Goal: Find specific page/section: Find specific page/section

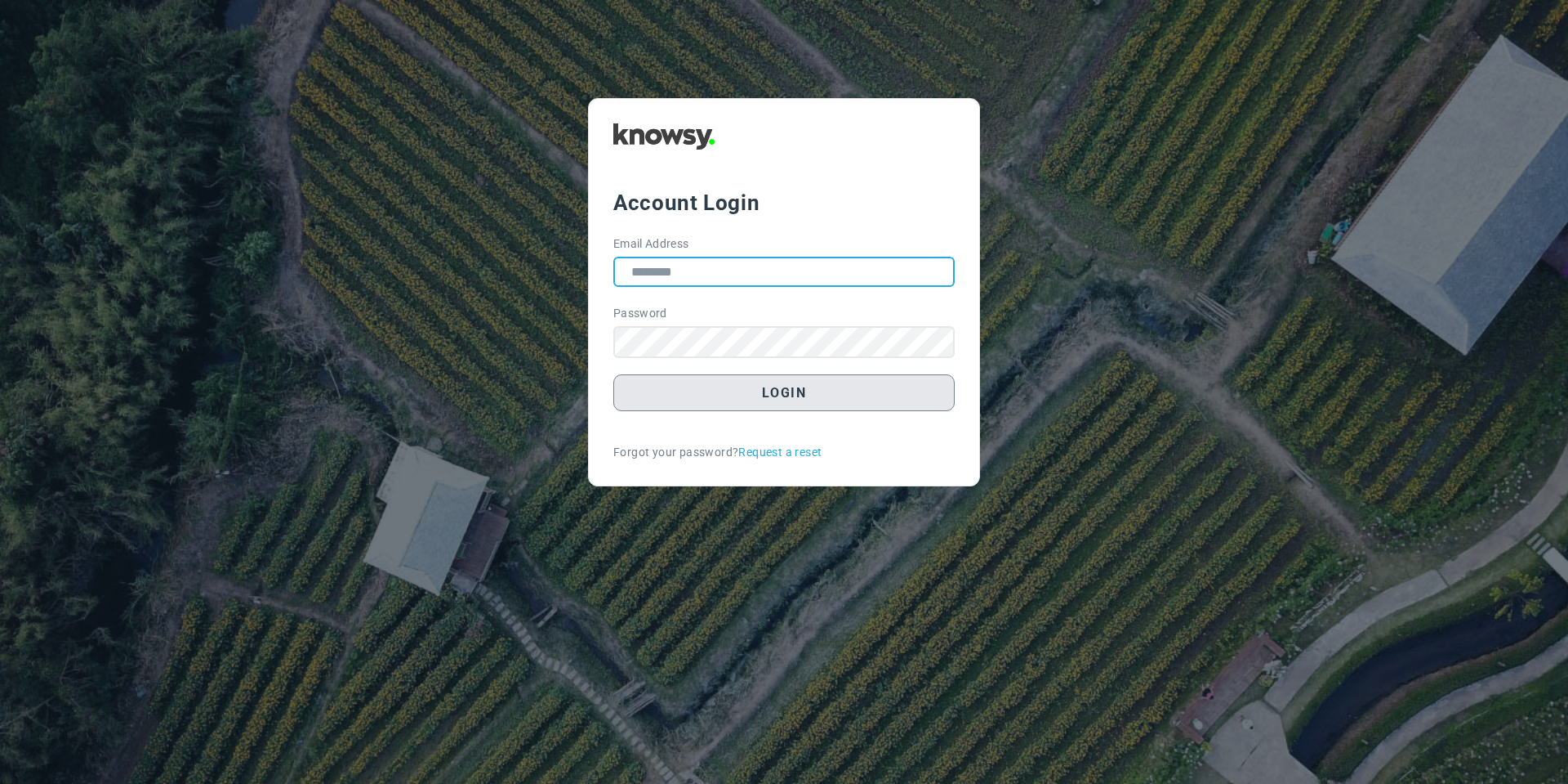
type input "**********"
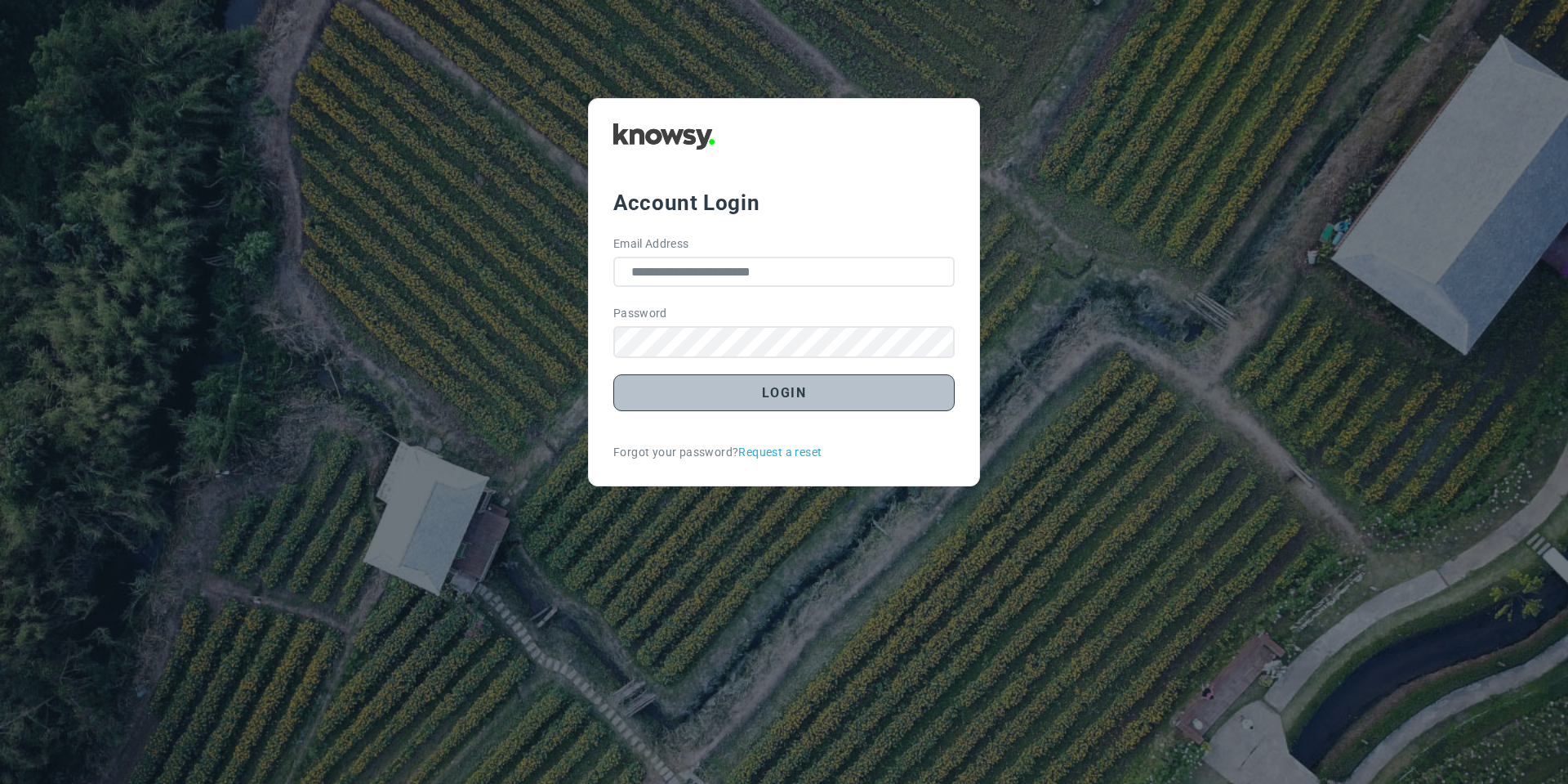
click at [750, 395] on button "Login" at bounding box center [784, 393] width 342 height 37
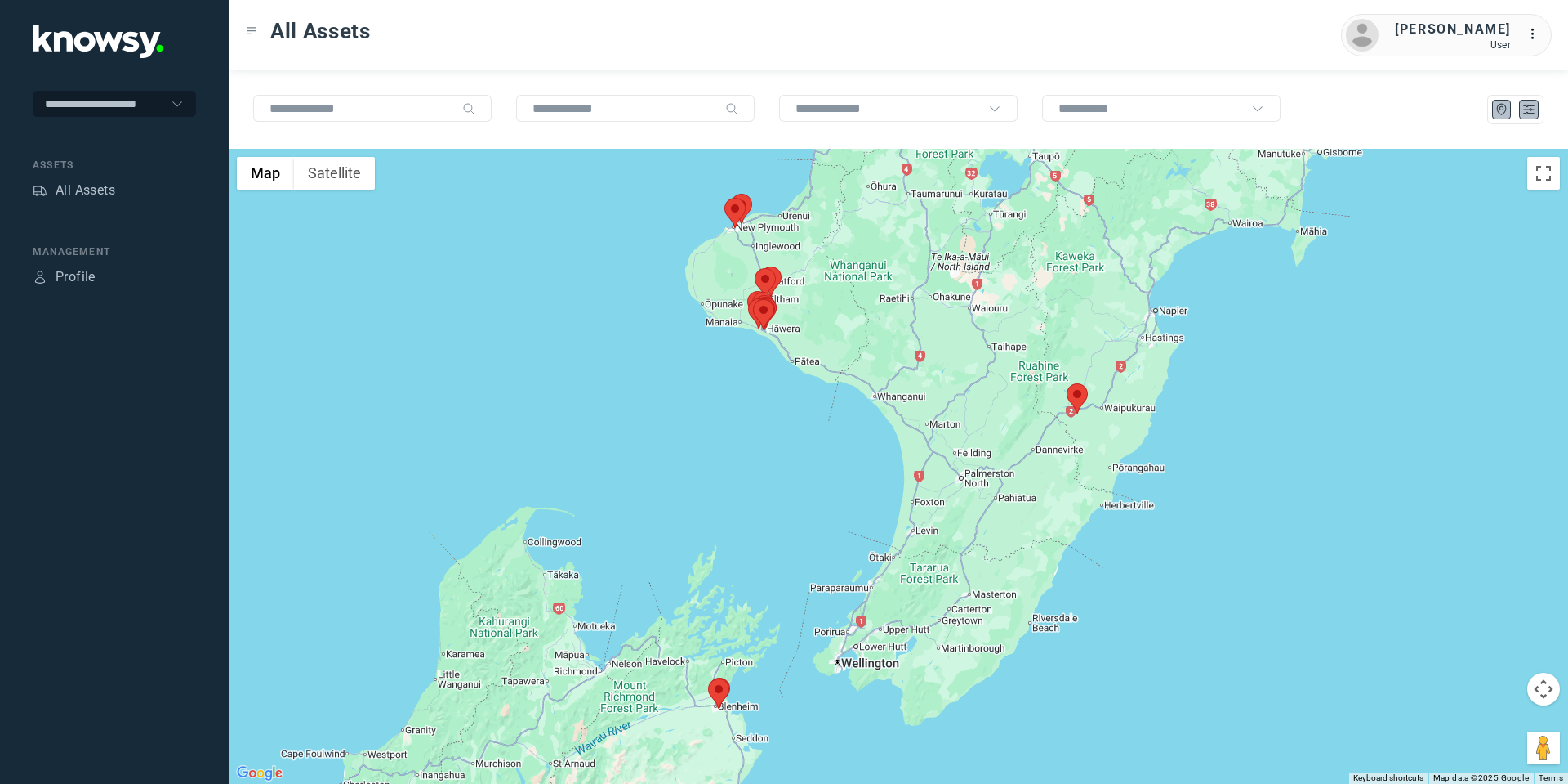
click at [1536, 111] on button at bounding box center [1529, 110] width 19 height 19
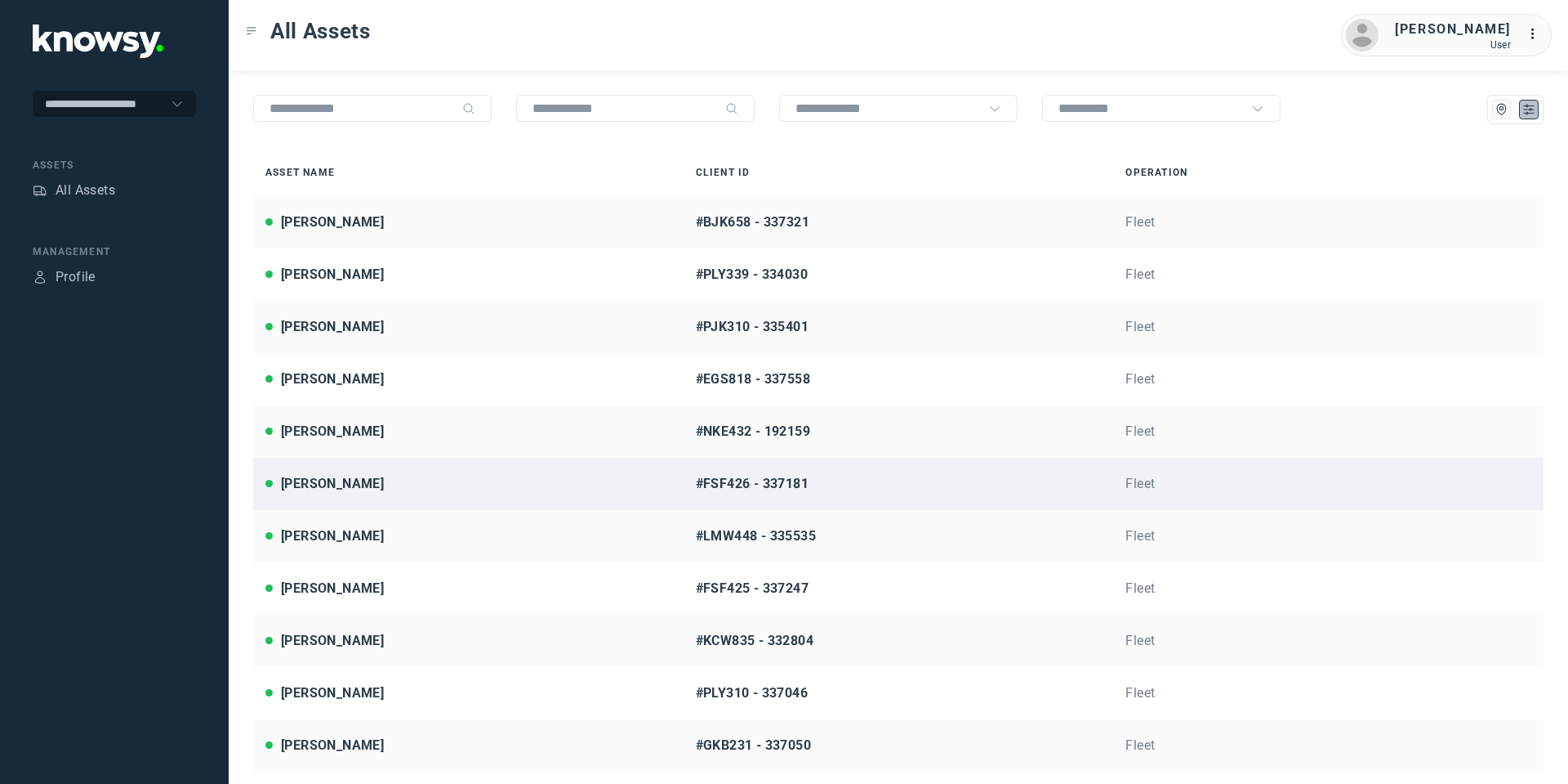
click at [363, 480] on div "[PERSON_NAME]" at bounding box center [468, 483] width 406 height 19
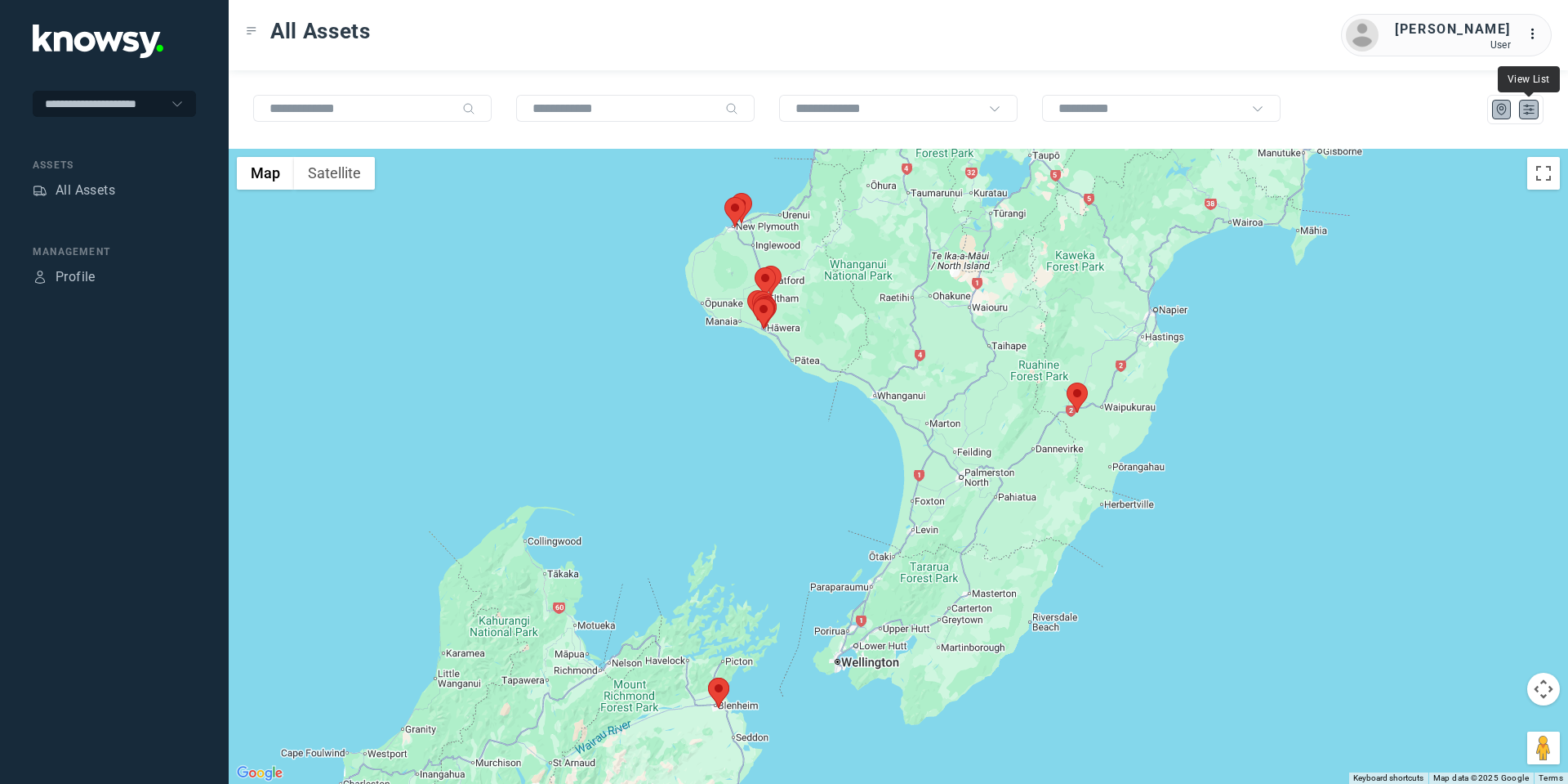
click at [1534, 110] on icon "List" at bounding box center [1529, 109] width 15 height 15
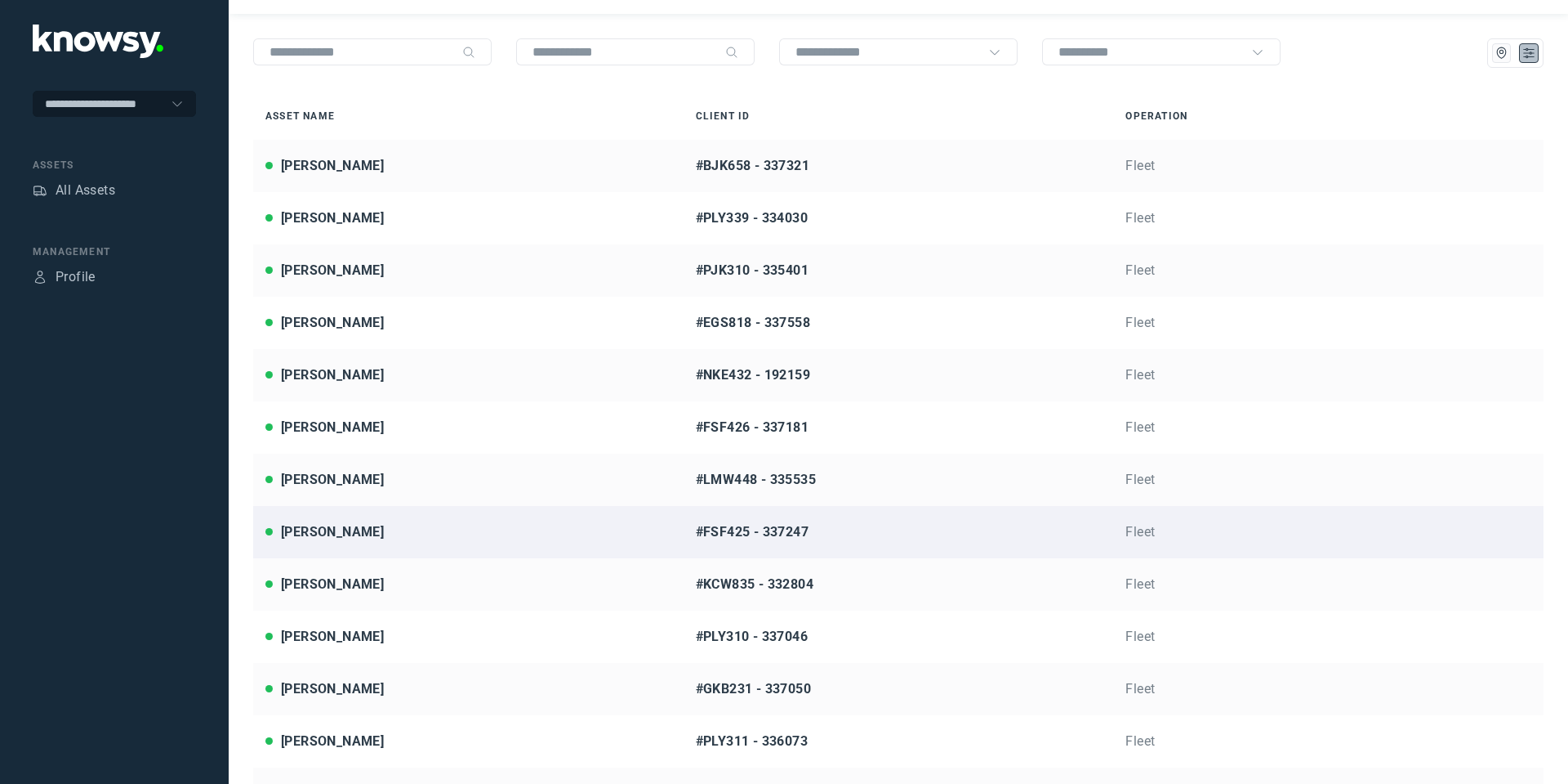
scroll to position [66, 0]
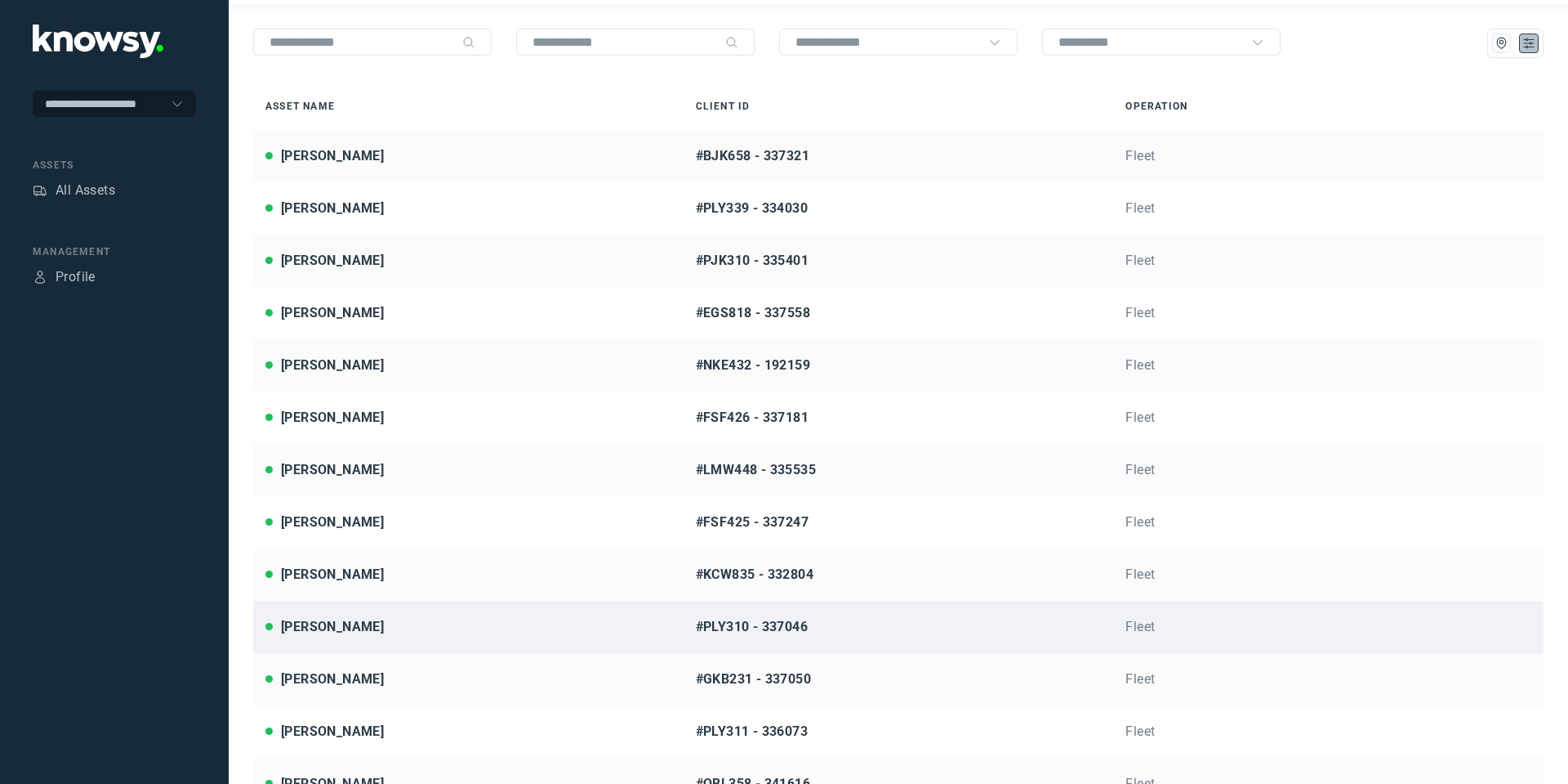
click at [332, 633] on div "[PERSON_NAME]" at bounding box center [332, 627] width 103 height 19
